Goal: Navigation & Orientation: Understand site structure

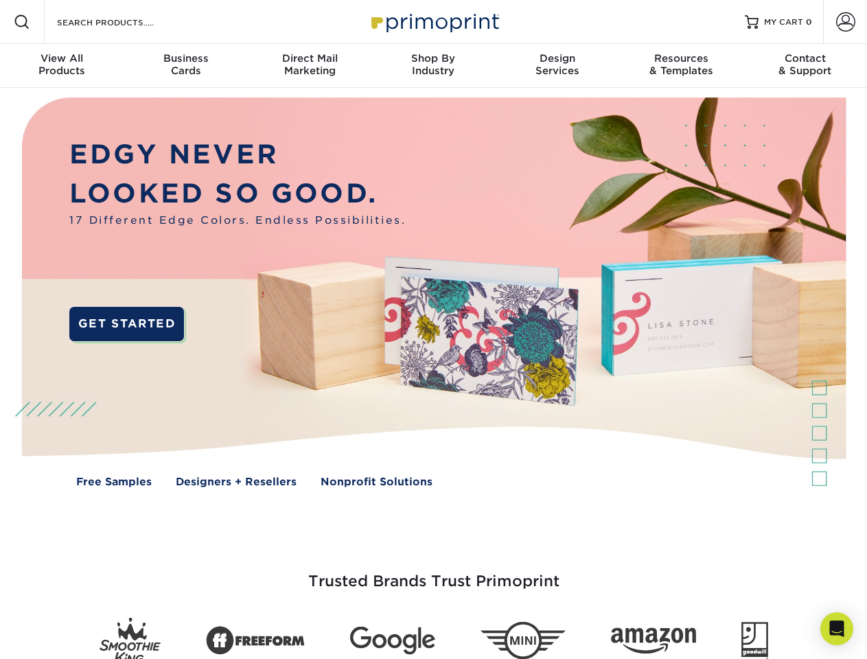
click at [433, 330] on img at bounding box center [433, 302] width 858 height 429
click at [22, 22] on span at bounding box center [22, 22] width 16 height 16
click at [845, 22] on span at bounding box center [845, 21] width 19 height 19
click at [62, 66] on div "View All Products" at bounding box center [62, 64] width 124 height 25
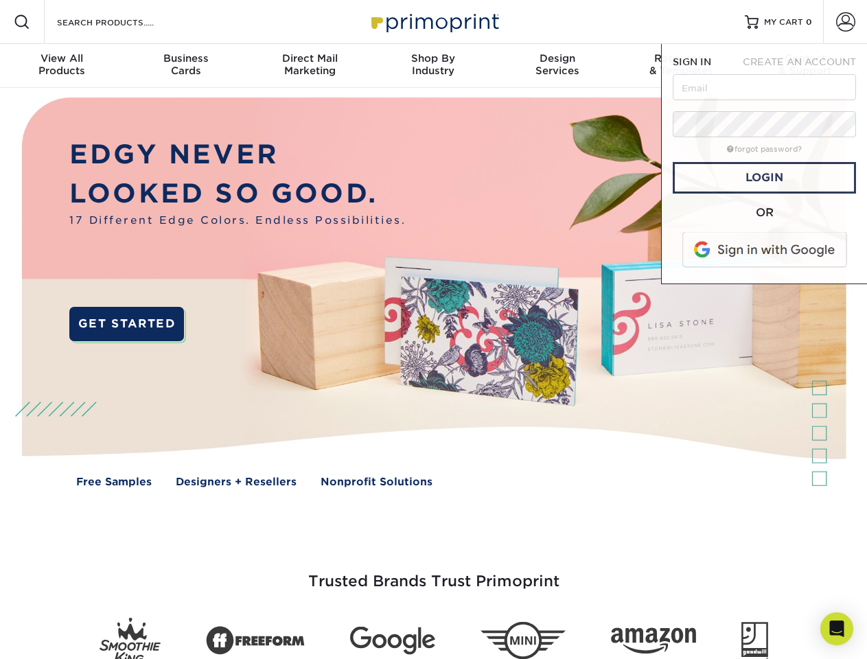
click at [185, 66] on div "Business Cards" at bounding box center [186, 64] width 124 height 25
click at [310, 66] on div "Direct Mail Marketing" at bounding box center [310, 64] width 124 height 25
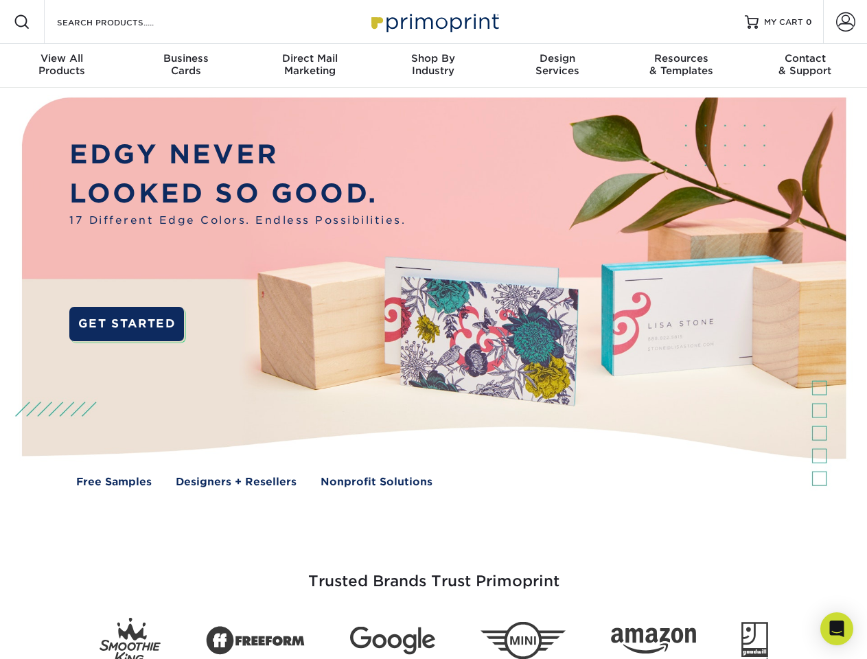
click at [433, 66] on div "Shop By Industry" at bounding box center [434, 64] width 124 height 25
click at [558, 66] on div "Design Services" at bounding box center [558, 64] width 124 height 25
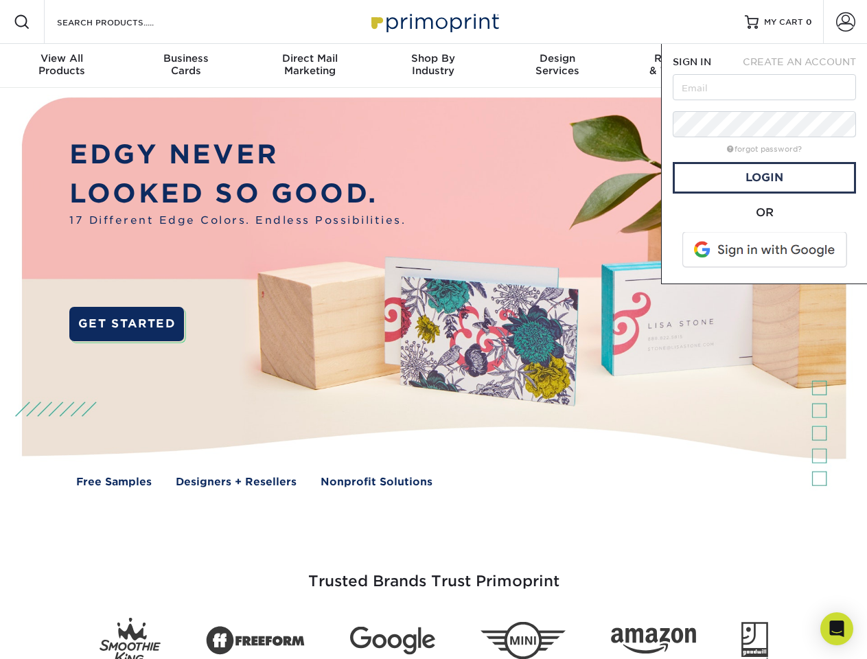
click at [681, 66] on span "SIGN IN" at bounding box center [692, 61] width 38 height 11
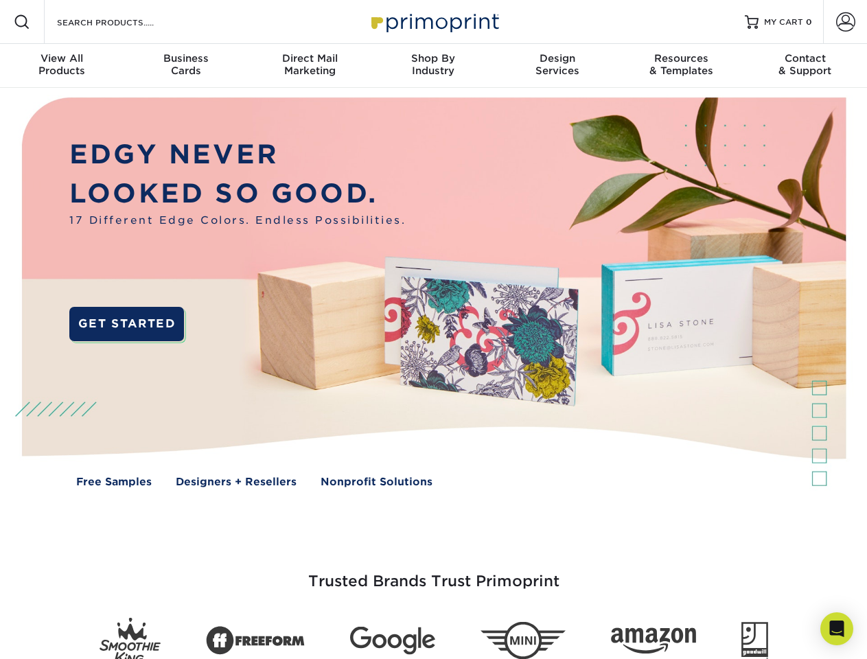
click at [805, 66] on div "Contact & Support" at bounding box center [806, 64] width 124 height 25
